Goal: Information Seeking & Learning: Check status

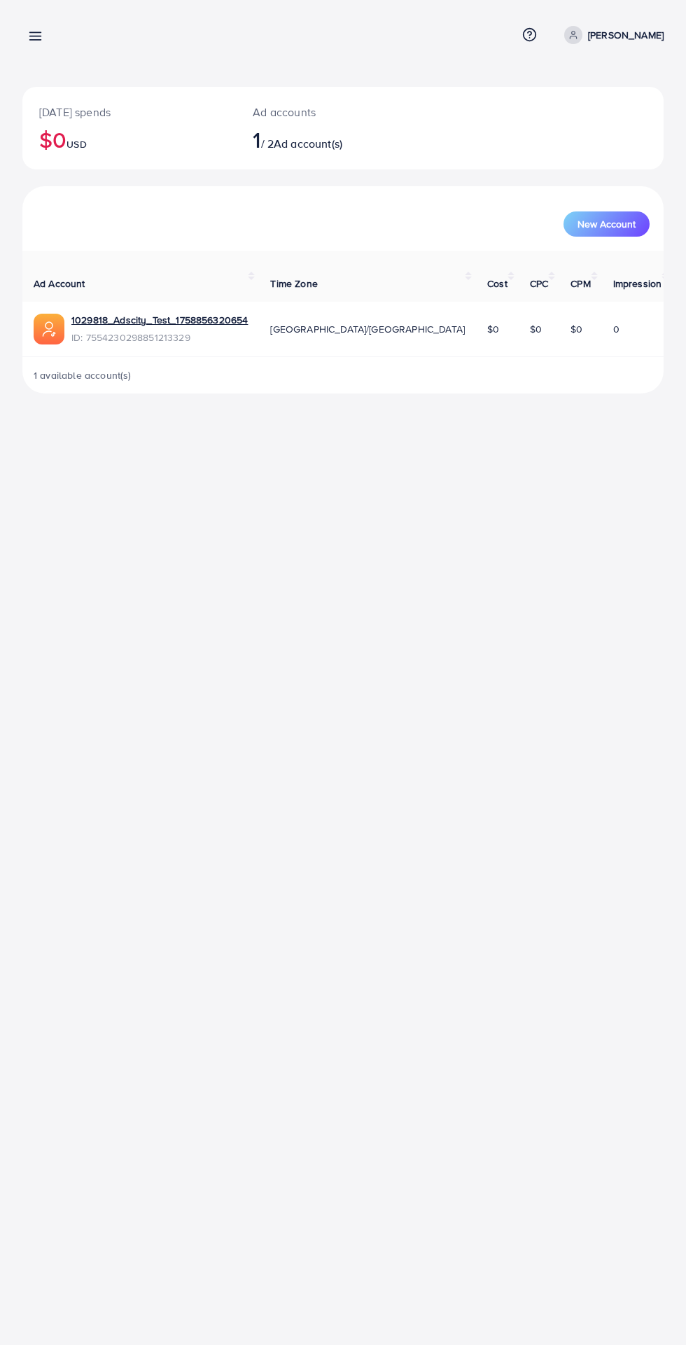
click at [35, 36] on line at bounding box center [35, 36] width 11 height 0
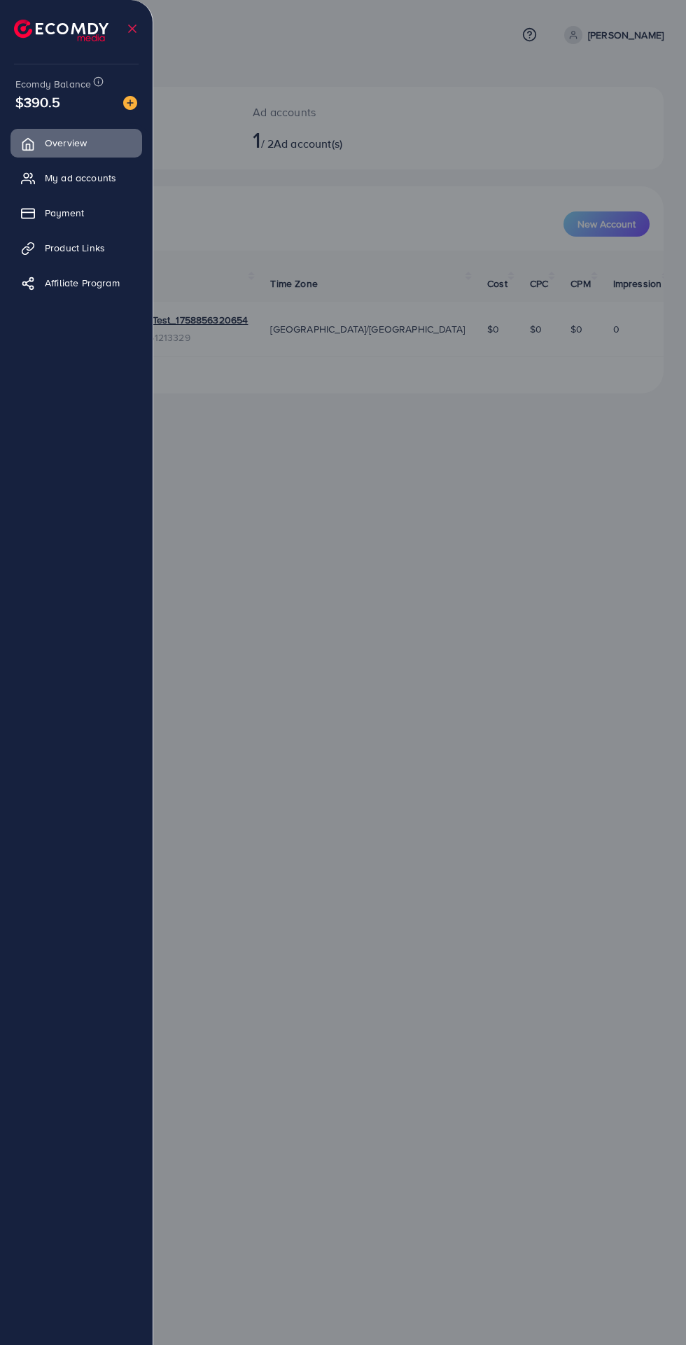
click at [105, 241] on span "Product Links" at bounding box center [75, 248] width 60 height 14
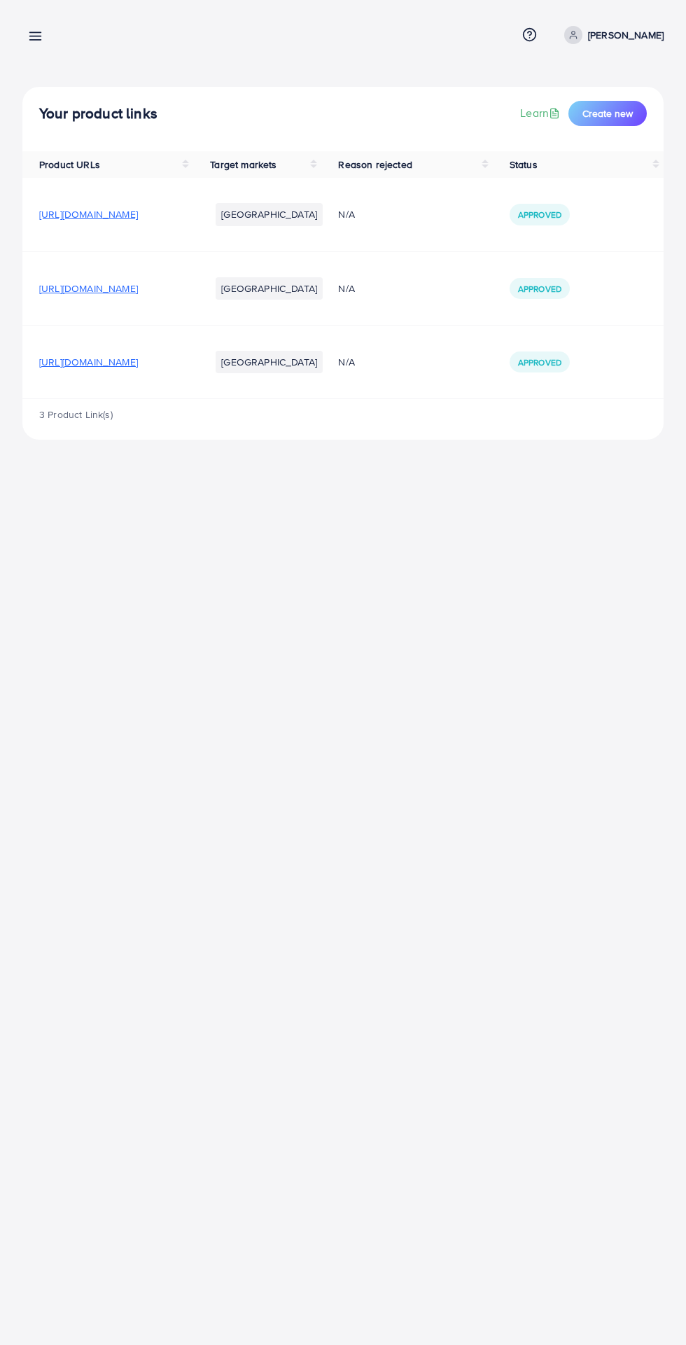
click at [35, 36] on line at bounding box center [35, 36] width 11 height 0
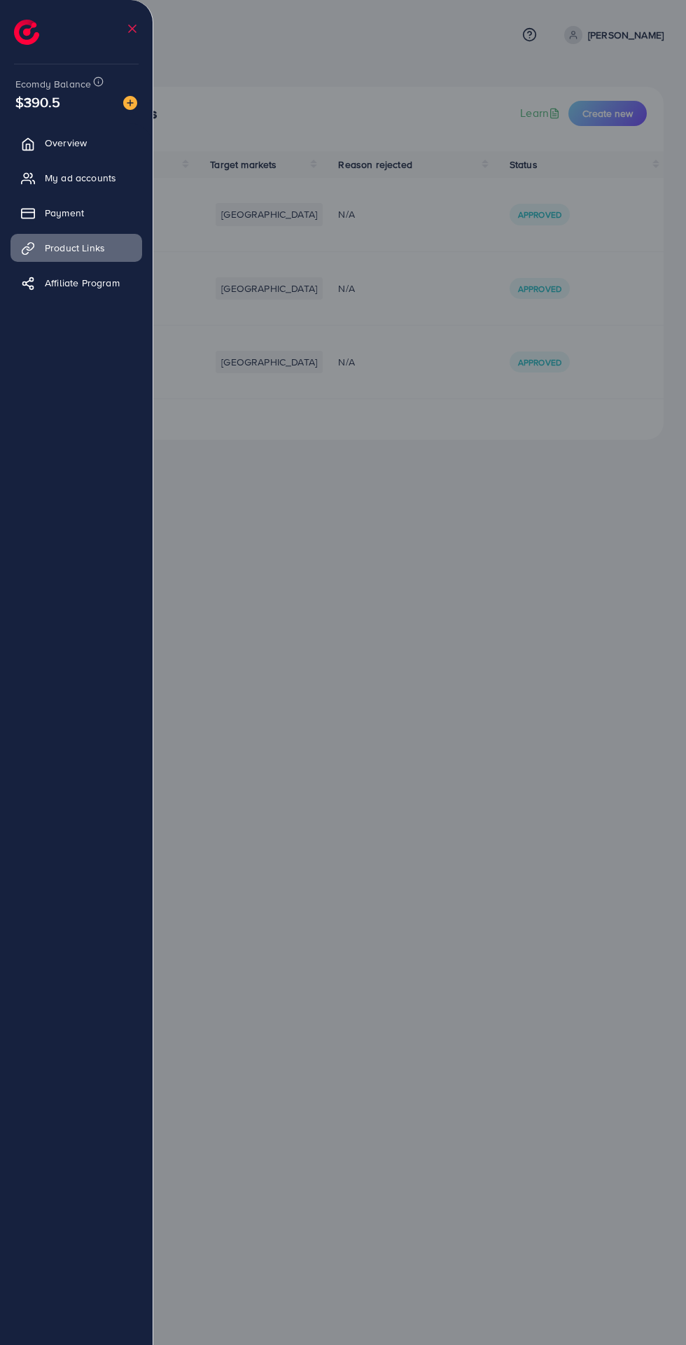
click at [99, 225] on link "Payment" at bounding box center [77, 213] width 132 height 28
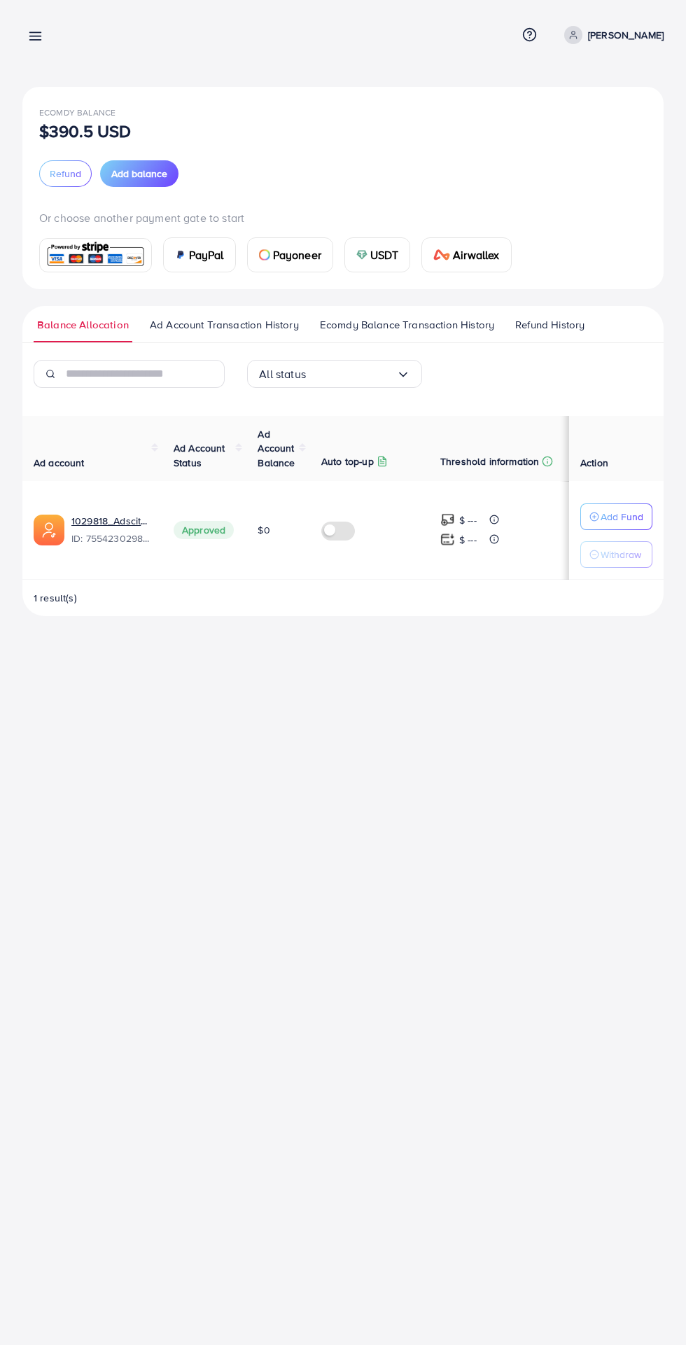
click at [415, 325] on span "Ecomdy Balance Transaction History" at bounding box center [407, 324] width 174 height 15
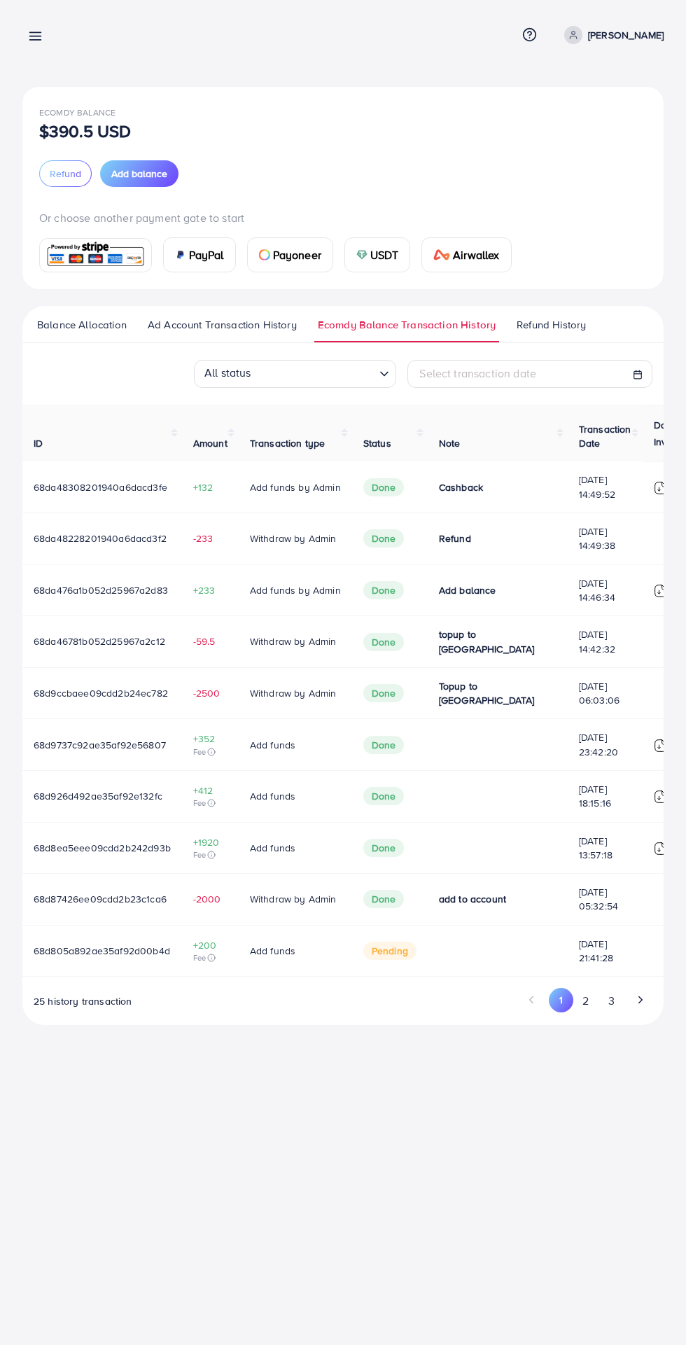
click at [641, 1003] on icon "Go to next page" at bounding box center [640, 999] width 13 height 13
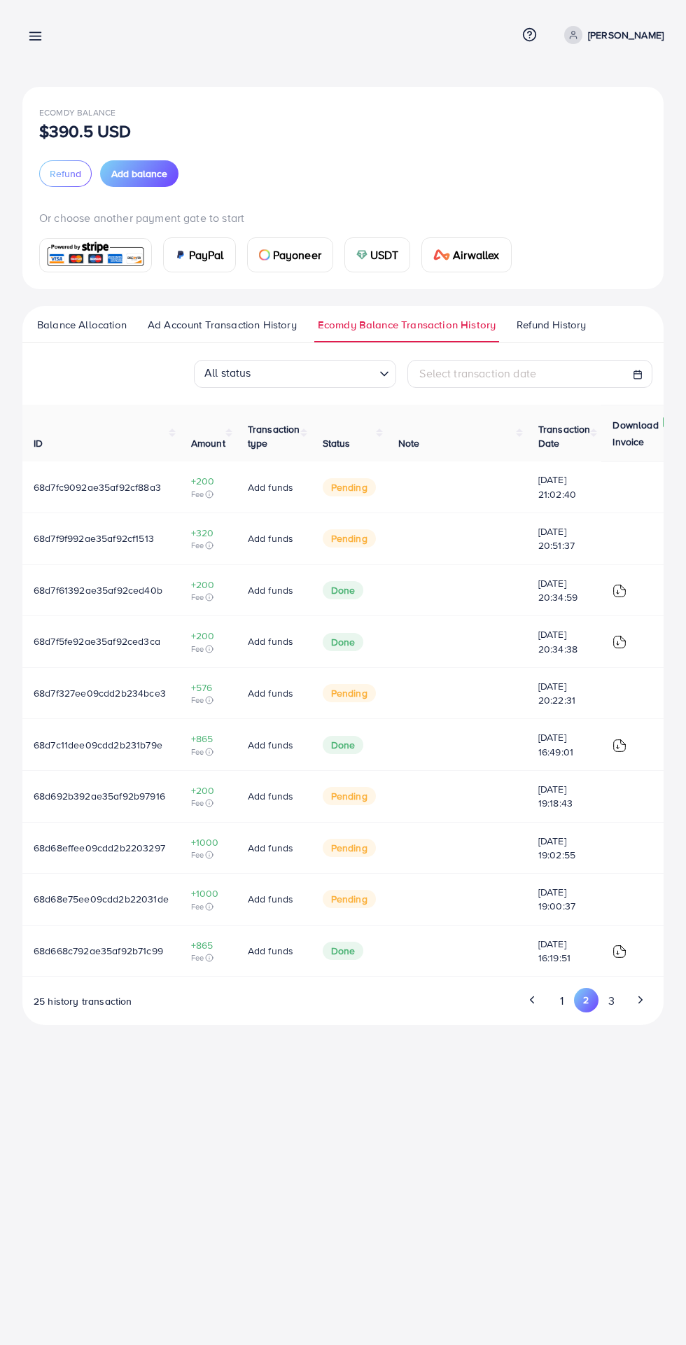
click at [641, 1003] on icon "Go to next page" at bounding box center [640, 999] width 13 height 13
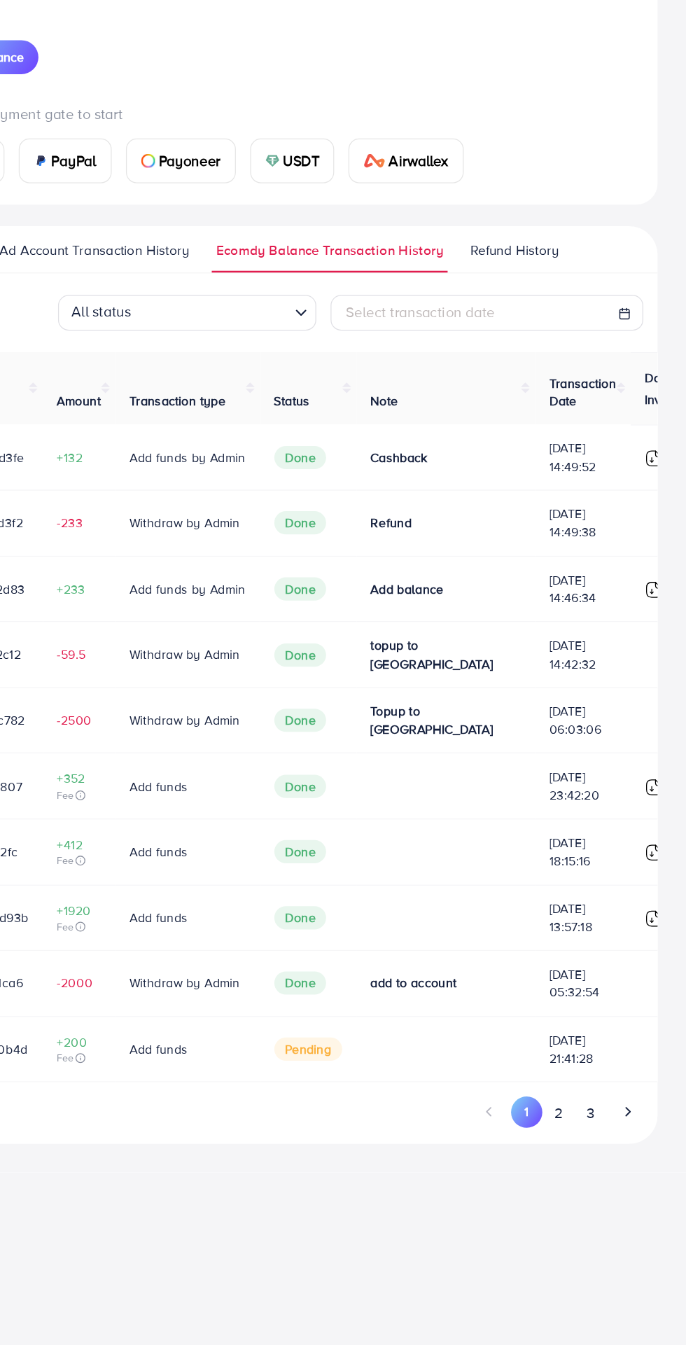
click at [611, 1007] on button "3" at bounding box center [611, 1001] width 25 height 26
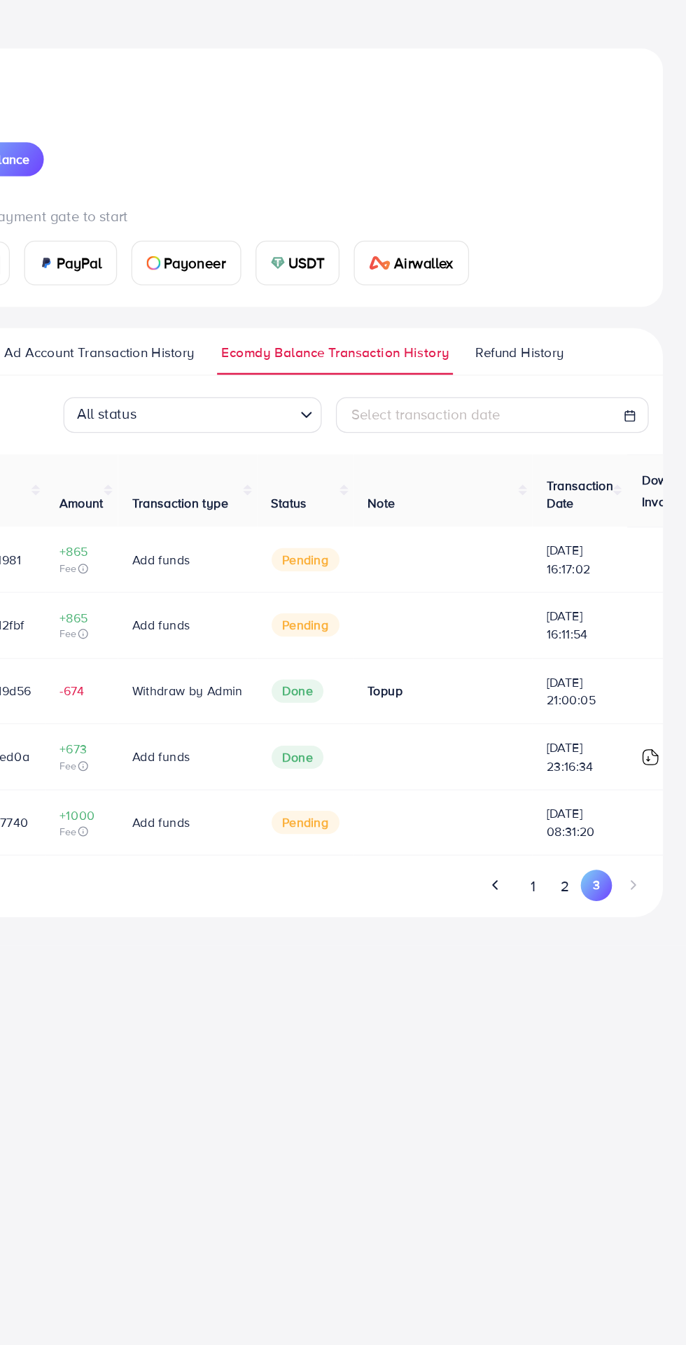
click at [585, 754] on button "2" at bounding box center [586, 743] width 25 height 26
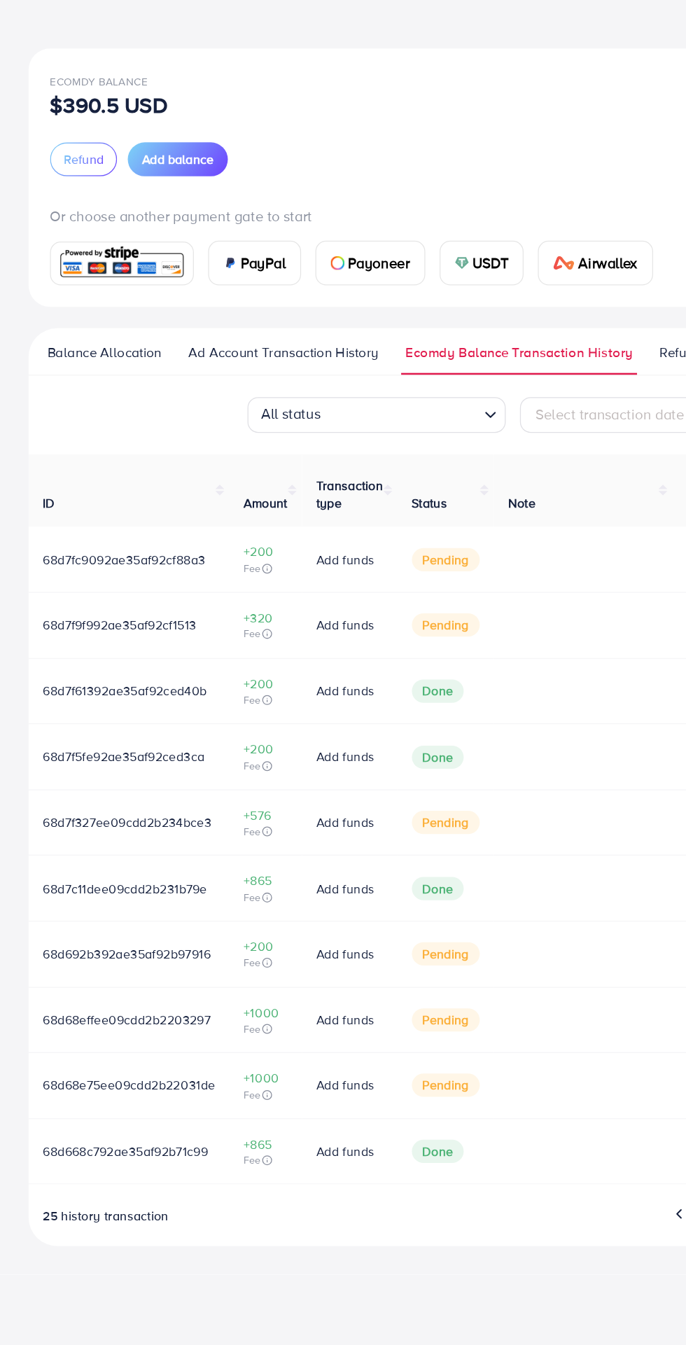
scroll to position [0, 22]
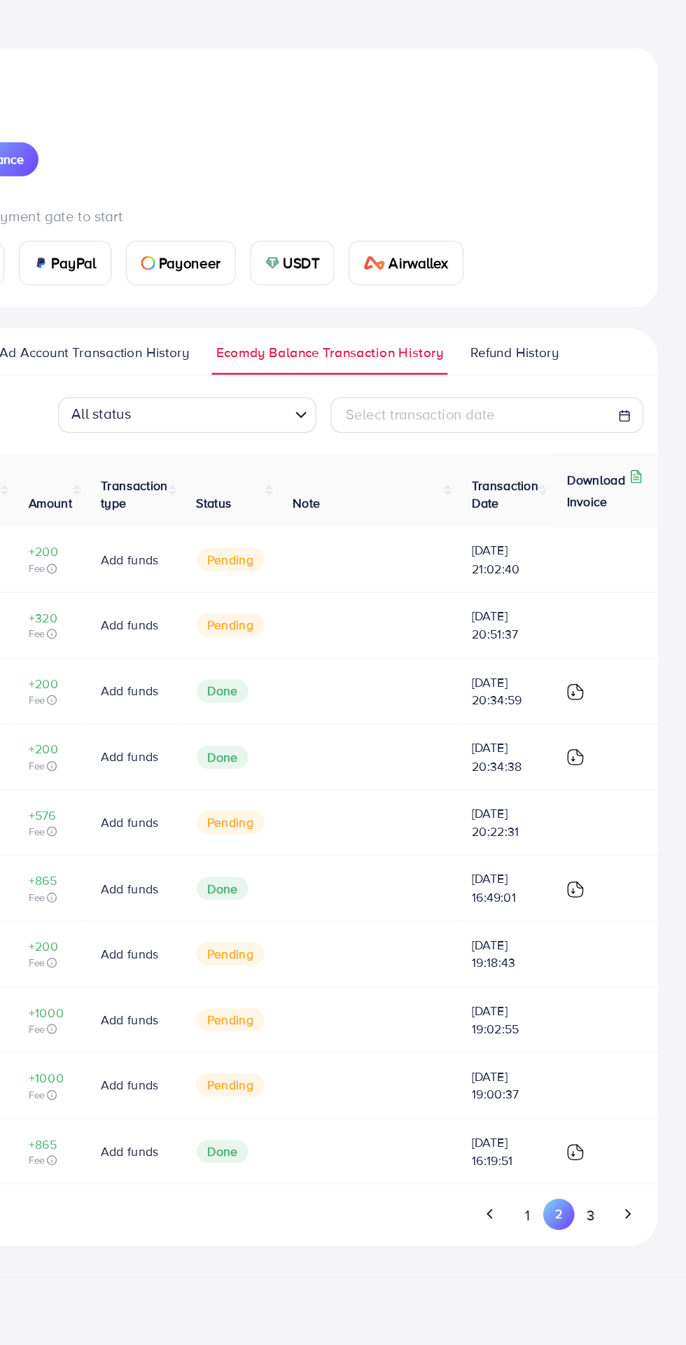
click at [567, 1010] on button "1" at bounding box center [562, 1001] width 25 height 26
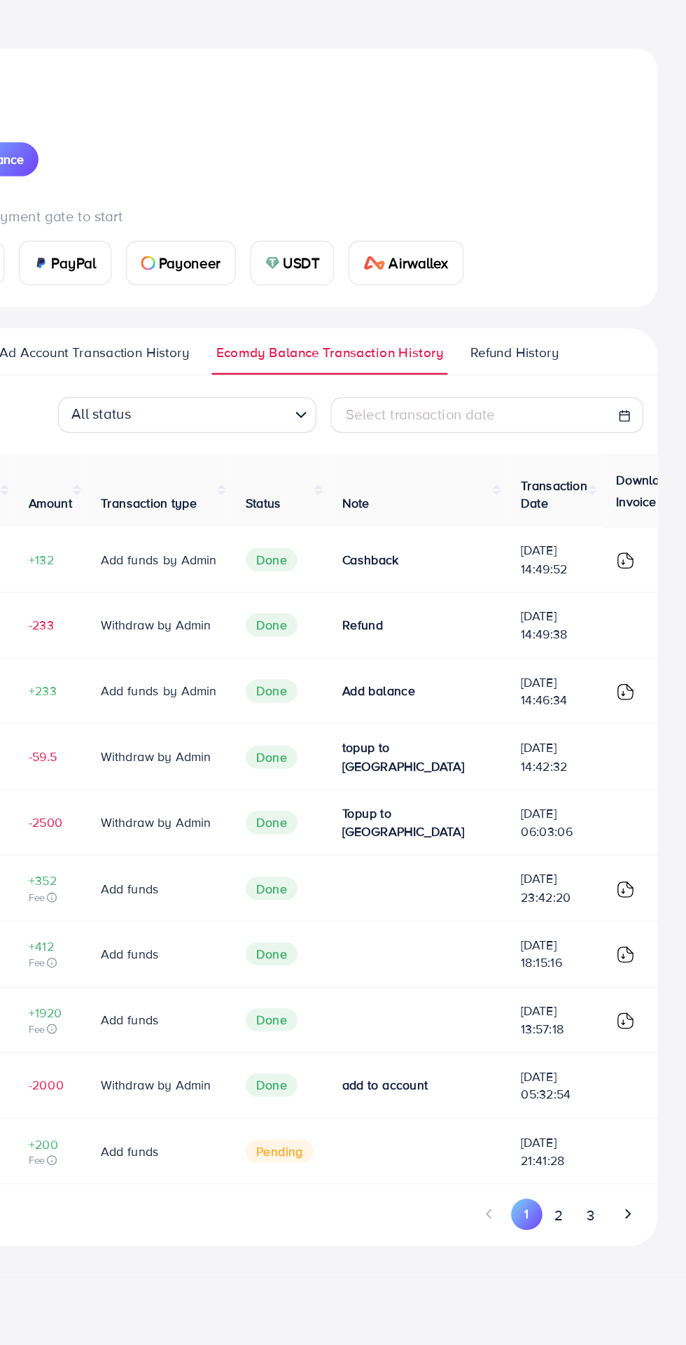
scroll to position [0, 0]
